Goal: Task Accomplishment & Management: Manage account settings

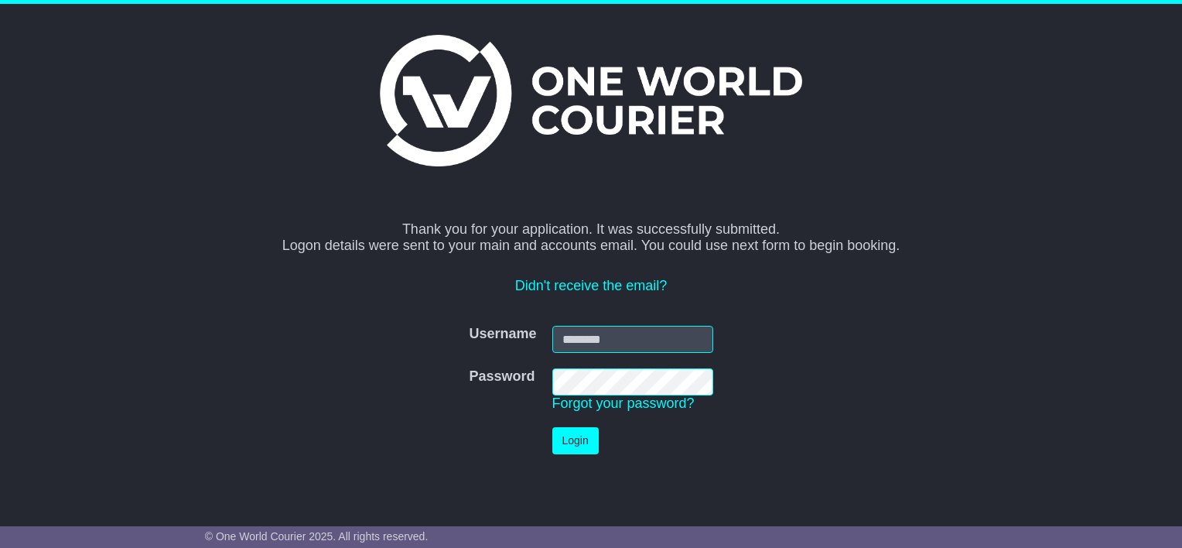
type input "**********"
drag, startPoint x: 0, startPoint y: 0, endPoint x: 572, endPoint y: 439, distance: 721.7
click at [572, 439] on button "Login" at bounding box center [575, 440] width 46 height 27
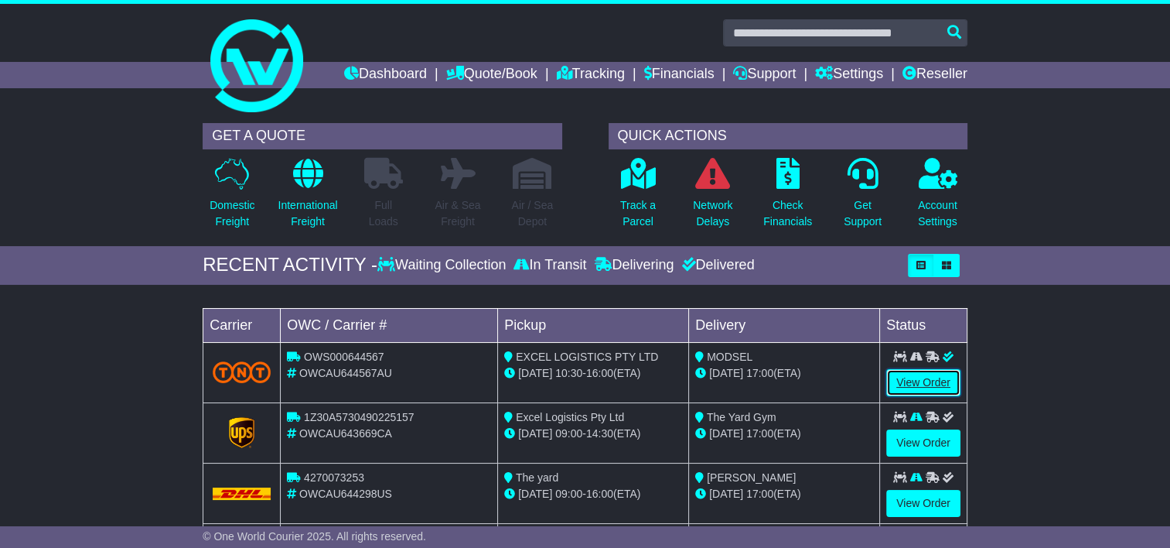
click at [928, 379] on link "View Order" at bounding box center [924, 382] width 74 height 27
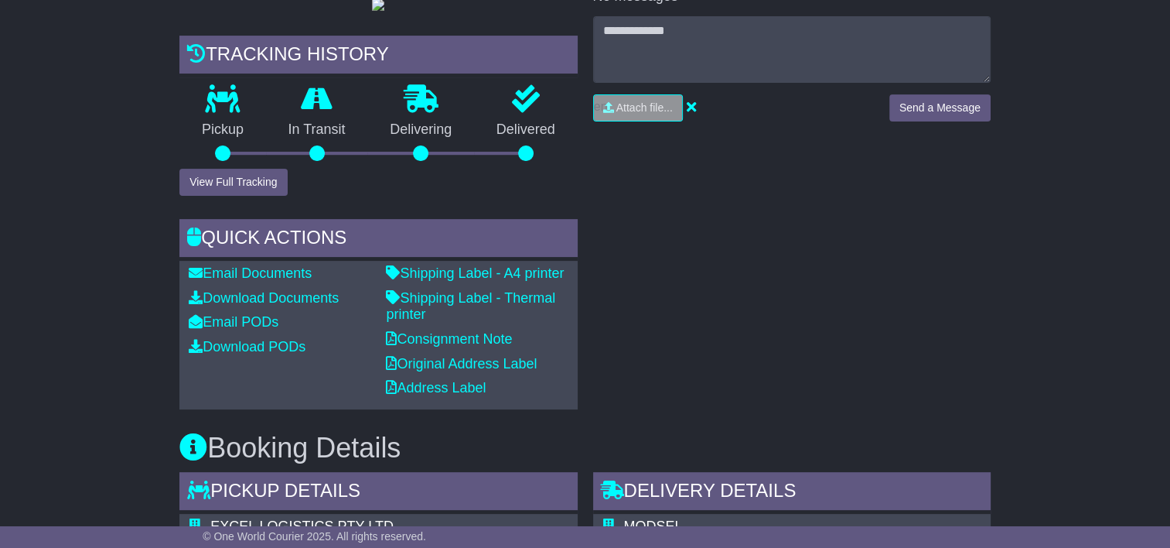
scroll to position [464, 0]
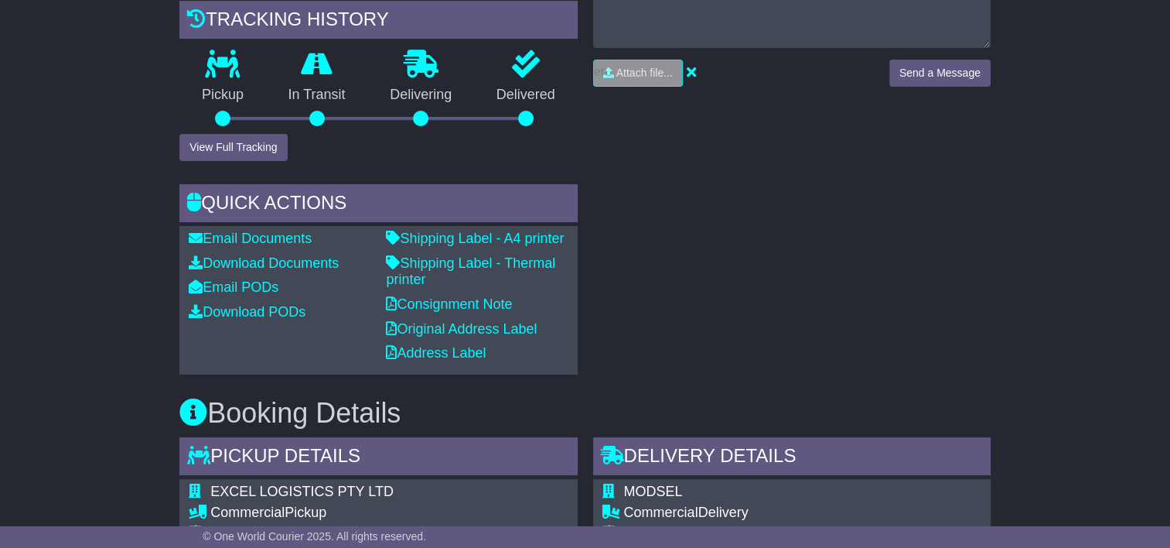
click at [236, 370] on div "Email Documents Download Documents Email PODs Download PODs" at bounding box center [279, 300] width 197 height 139
click at [242, 295] on link "Email PODs" at bounding box center [234, 286] width 90 height 15
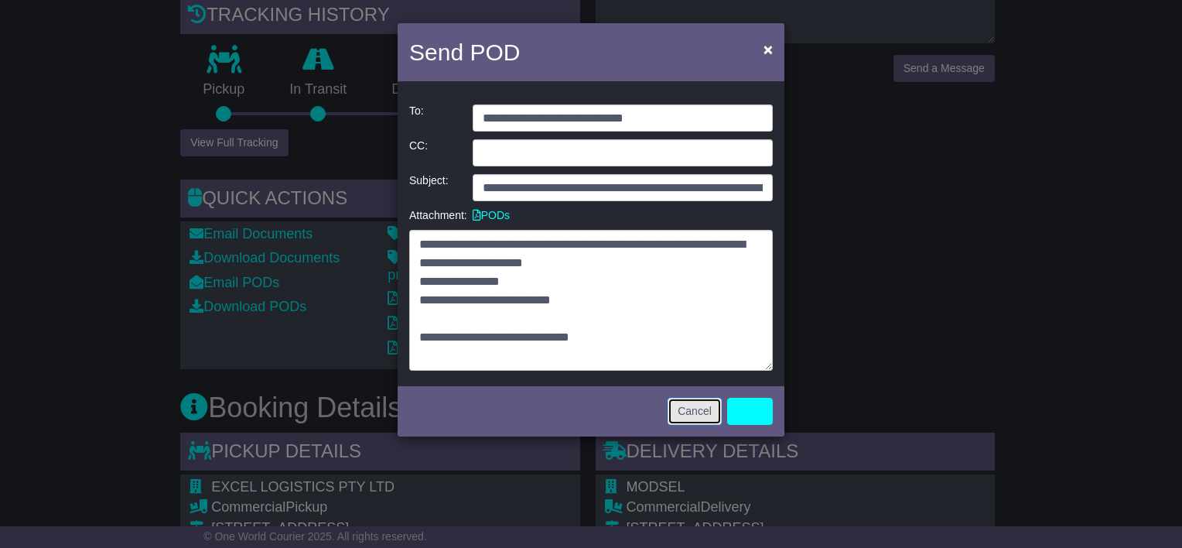
click at [710, 407] on button "Cancel" at bounding box center [695, 411] width 54 height 27
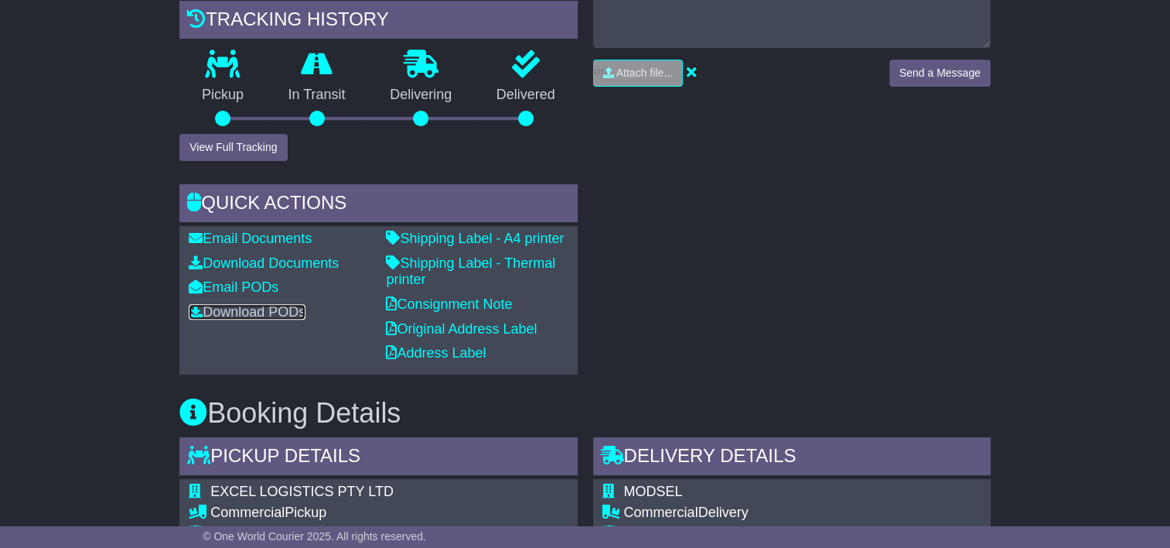
click at [275, 319] on link "Download PODs" at bounding box center [247, 311] width 117 height 15
click at [241, 295] on link "Email PODs" at bounding box center [234, 286] width 90 height 15
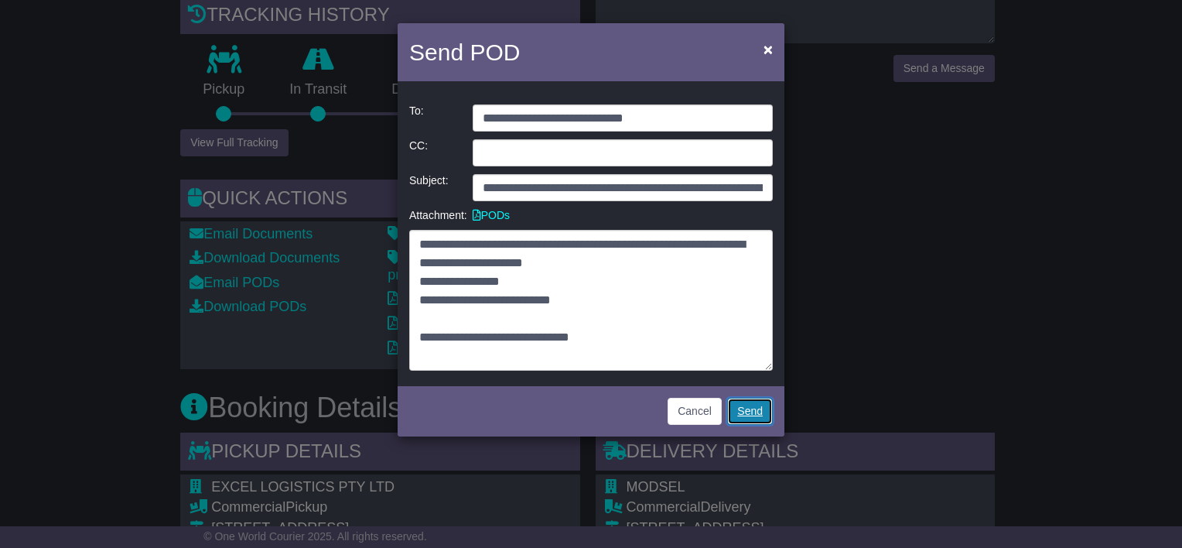
click at [750, 411] on link "Send" at bounding box center [750, 411] width 46 height 27
